Goal: Information Seeking & Learning: Learn about a topic

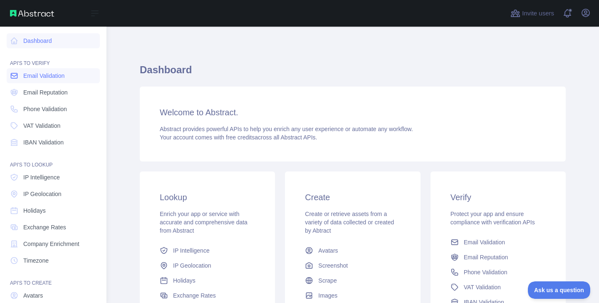
click at [57, 74] on span "Email Validation" at bounding box center [43, 76] width 41 height 8
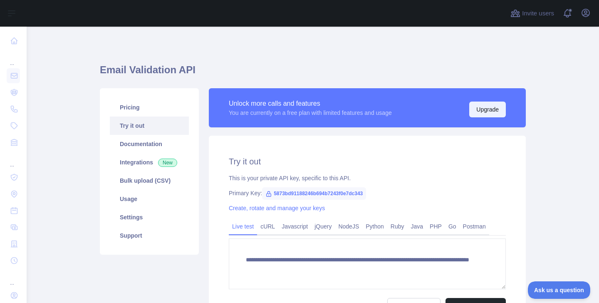
click at [494, 103] on button "Upgrade" at bounding box center [488, 110] width 37 height 16
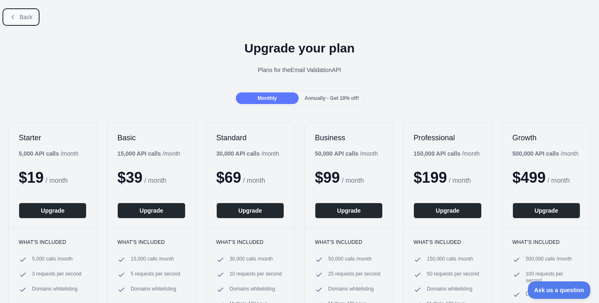
click at [21, 18] on span "Back" at bounding box center [26, 17] width 13 height 7
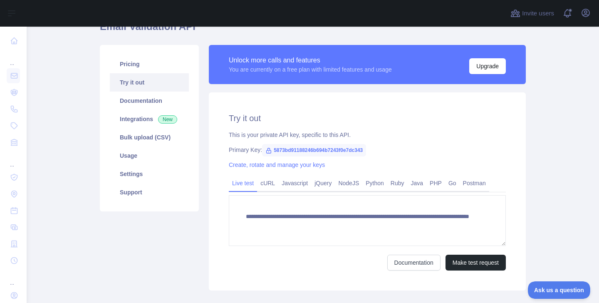
scroll to position [44, 0]
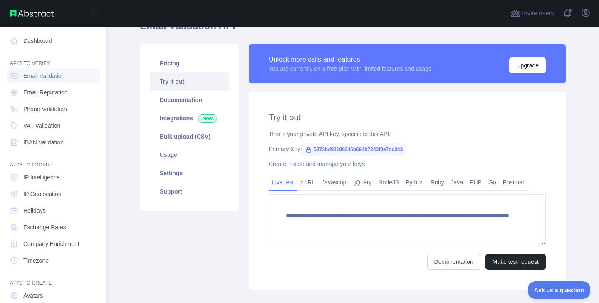
click at [40, 16] on img at bounding box center [32, 13] width 44 height 7
click at [37, 39] on link "Dashboard" at bounding box center [53, 40] width 93 height 15
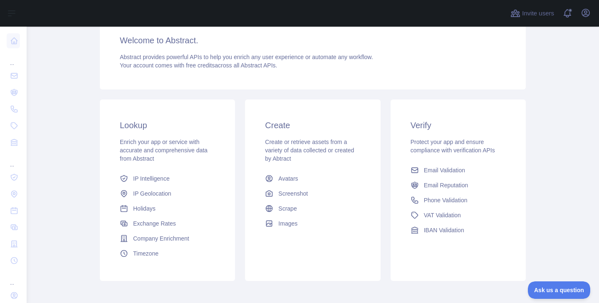
scroll to position [112, 0]
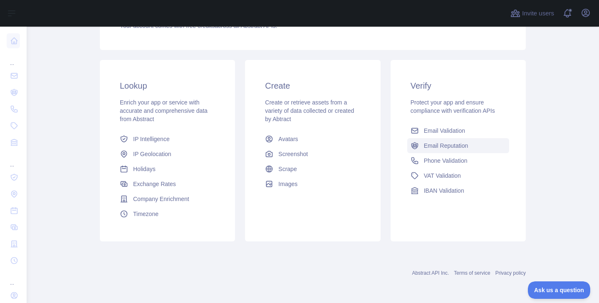
click at [460, 143] on span "Email Reputation" at bounding box center [446, 146] width 45 height 8
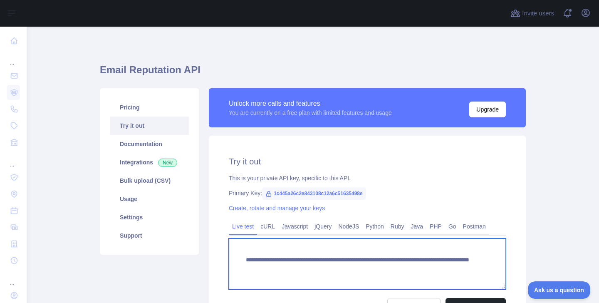
drag, startPoint x: 246, startPoint y: 259, endPoint x: 475, endPoint y: 267, distance: 228.3
click at [475, 267] on textarea "**********" at bounding box center [367, 264] width 277 height 51
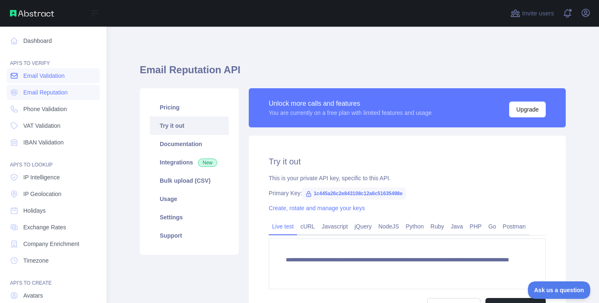
click at [37, 73] on span "Email Validation" at bounding box center [43, 76] width 41 height 8
click at [37, 92] on span "Email Reputation" at bounding box center [45, 92] width 45 height 8
click at [36, 74] on span "Email Validation" at bounding box center [43, 76] width 41 height 8
click at [38, 90] on span "Email Reputation" at bounding box center [45, 92] width 45 height 8
click at [42, 110] on span "Phone Validation" at bounding box center [45, 109] width 44 height 8
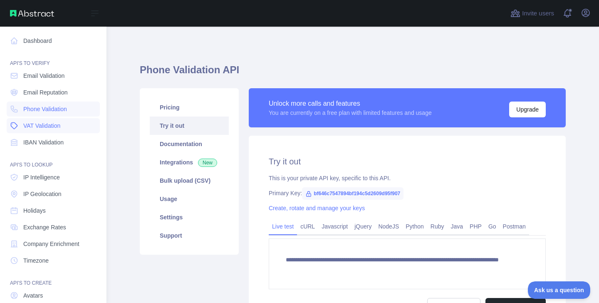
click at [45, 127] on span "VAT Validation" at bounding box center [41, 126] width 37 height 8
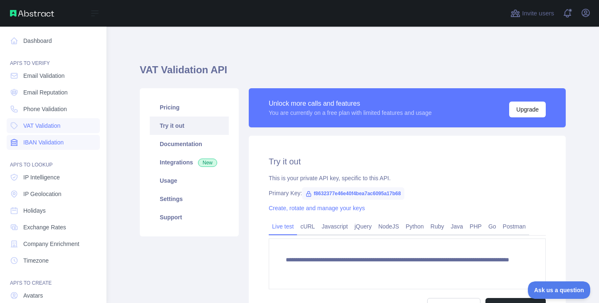
click at [46, 143] on span "IBAN Validation" at bounding box center [43, 142] width 40 height 8
click at [48, 173] on link "IP Intelligence" at bounding box center [53, 177] width 93 height 15
click at [50, 196] on span "IP Geolocation" at bounding box center [42, 194] width 38 height 8
click at [51, 214] on link "Holidays" at bounding box center [53, 210] width 93 height 15
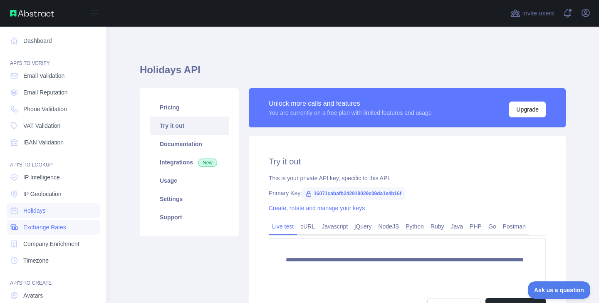
click at [53, 228] on span "Exchange Rates" at bounding box center [44, 227] width 43 height 8
click at [56, 246] on span "Company Enrichment" at bounding box center [51, 244] width 56 height 8
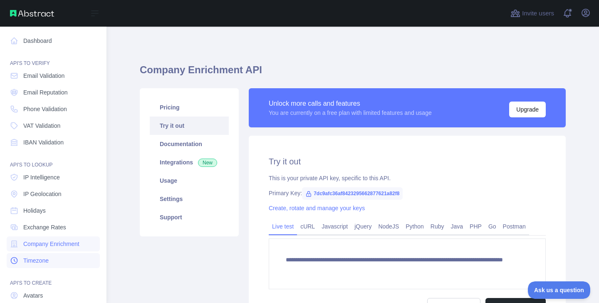
click at [50, 265] on link "Timezone" at bounding box center [53, 260] width 93 height 15
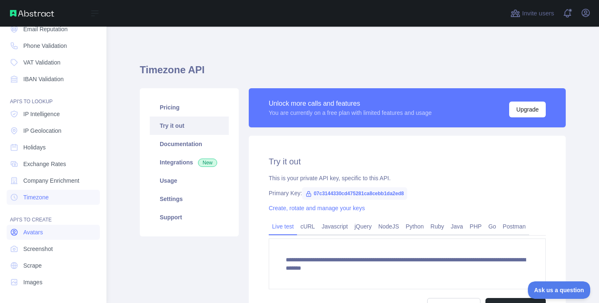
click at [50, 231] on link "Avatars" at bounding box center [53, 232] width 93 height 15
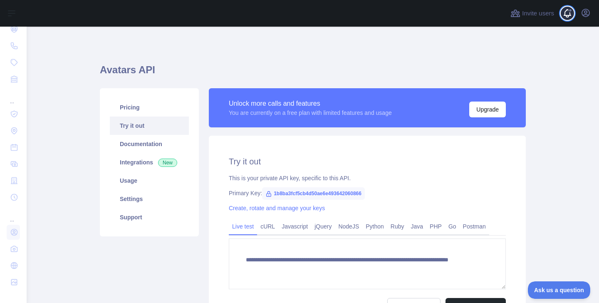
click at [567, 16] on span at bounding box center [571, 13] width 17 height 27
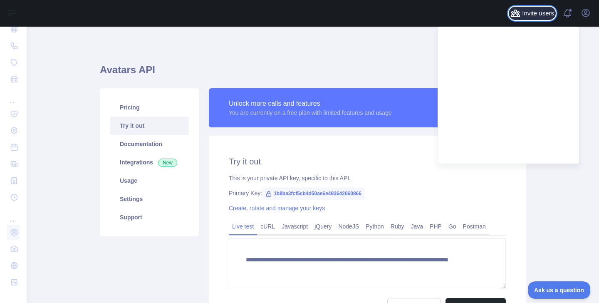
click at [531, 15] on span "Invite users" at bounding box center [538, 14] width 32 height 10
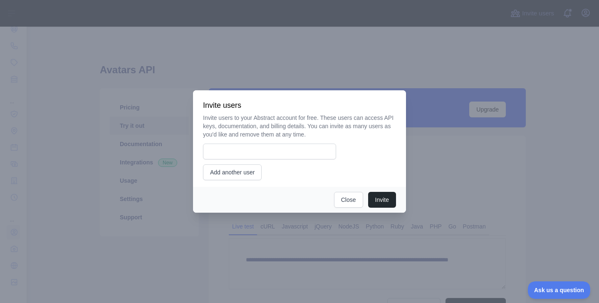
click at [569, 70] on div at bounding box center [299, 151] width 599 height 303
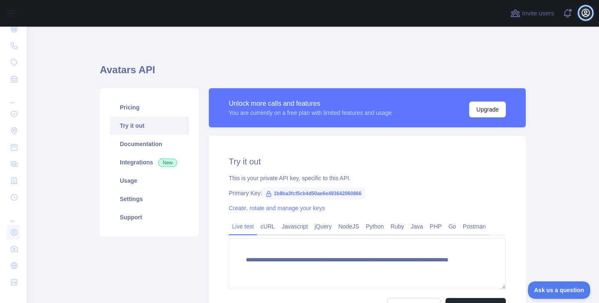
click at [588, 15] on icon "button" at bounding box center [585, 12] width 7 height 7
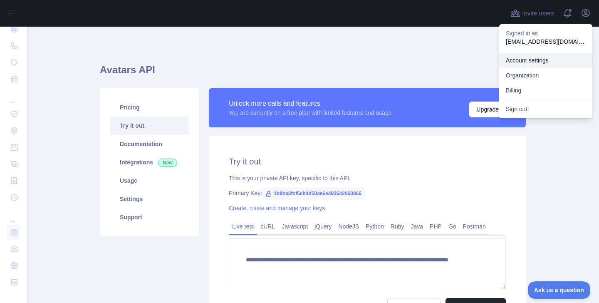
click at [548, 64] on link "Account settings" at bounding box center [546, 60] width 93 height 15
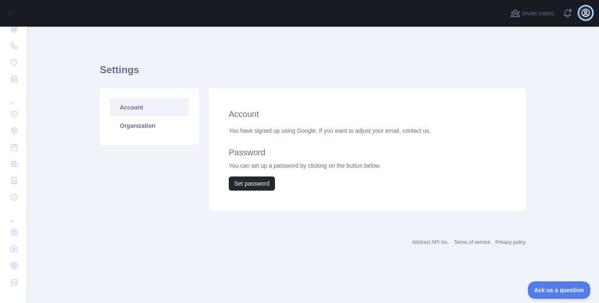
click at [587, 12] on icon "button" at bounding box center [585, 12] width 7 height 7
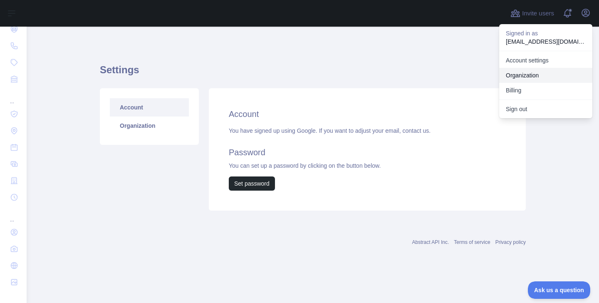
click at [549, 72] on link "Organization" at bounding box center [546, 75] width 93 height 15
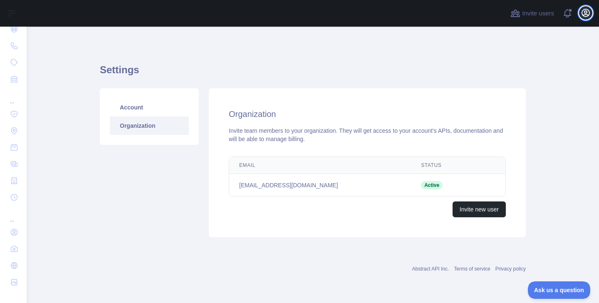
click at [586, 13] on icon "button" at bounding box center [585, 12] width 7 height 7
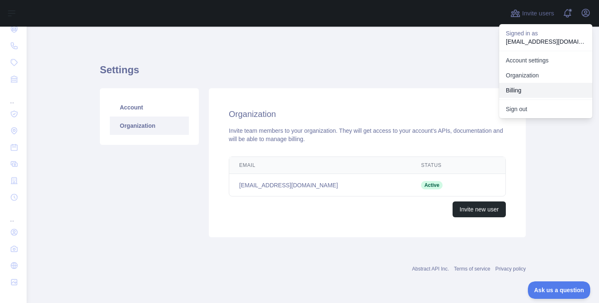
click at [539, 90] on button "Billing" at bounding box center [546, 90] width 93 height 15
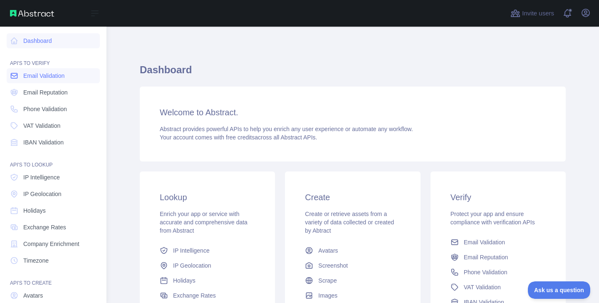
click at [39, 79] on span "Email Validation" at bounding box center [43, 76] width 41 height 8
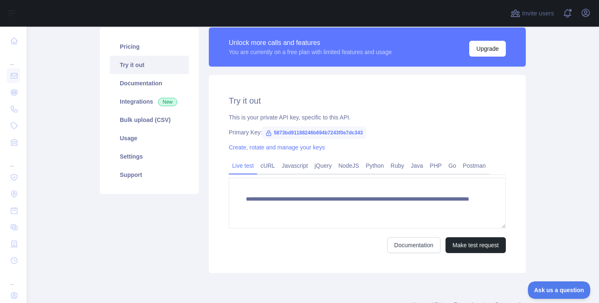
scroll to position [64, 0]
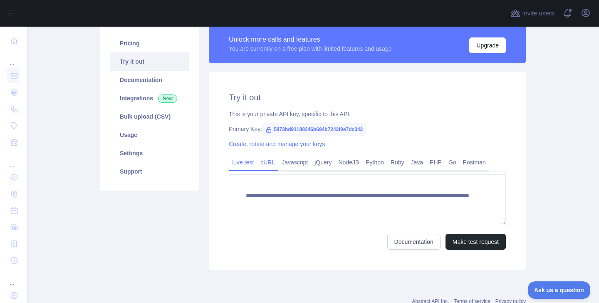
click at [272, 162] on link "cURL" at bounding box center [267, 162] width 21 height 13
